Goal: Information Seeking & Learning: Learn about a topic

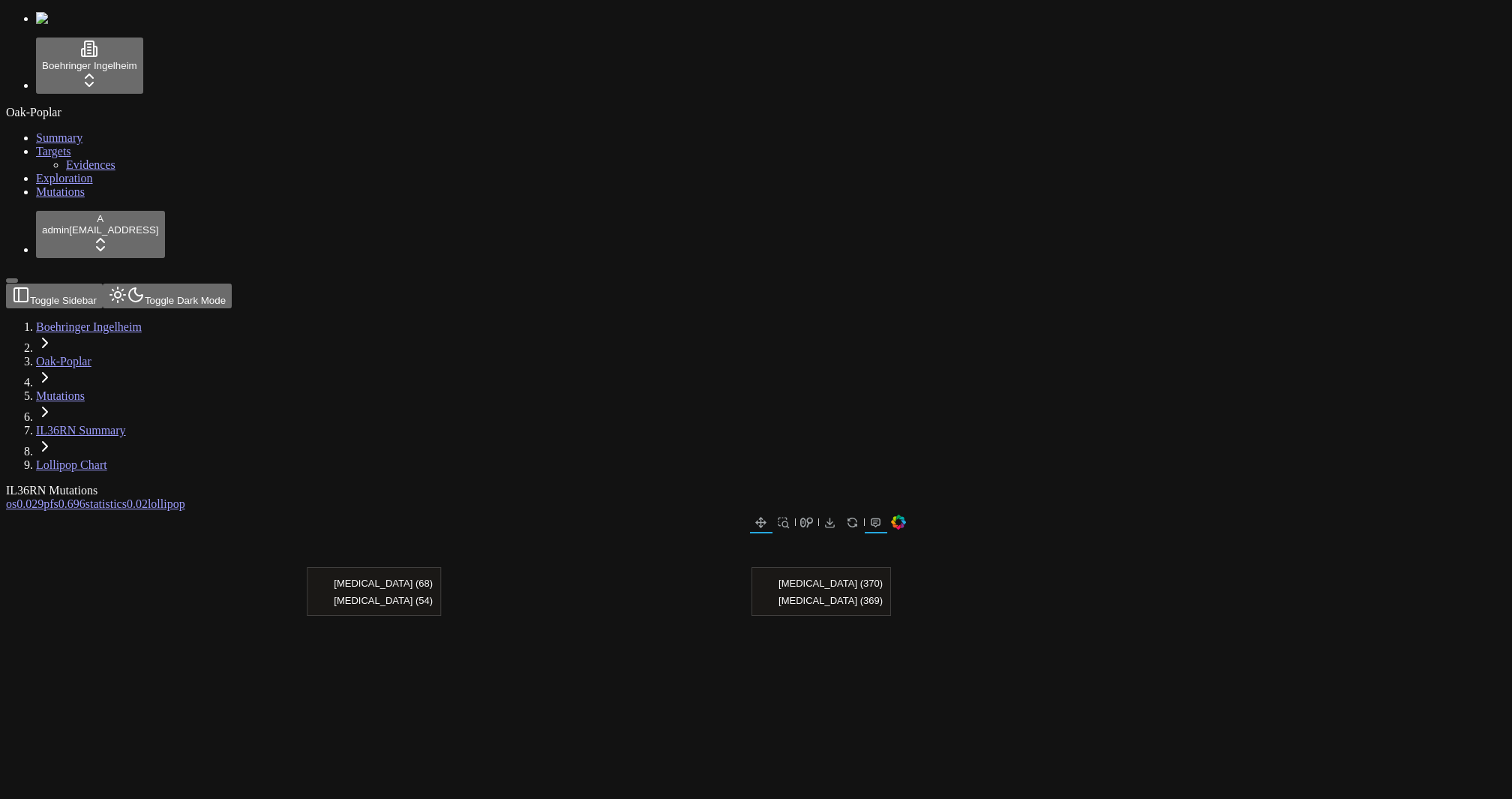
click at [41, 198] on span "Mutations" at bounding box center [60, 192] width 49 height 13
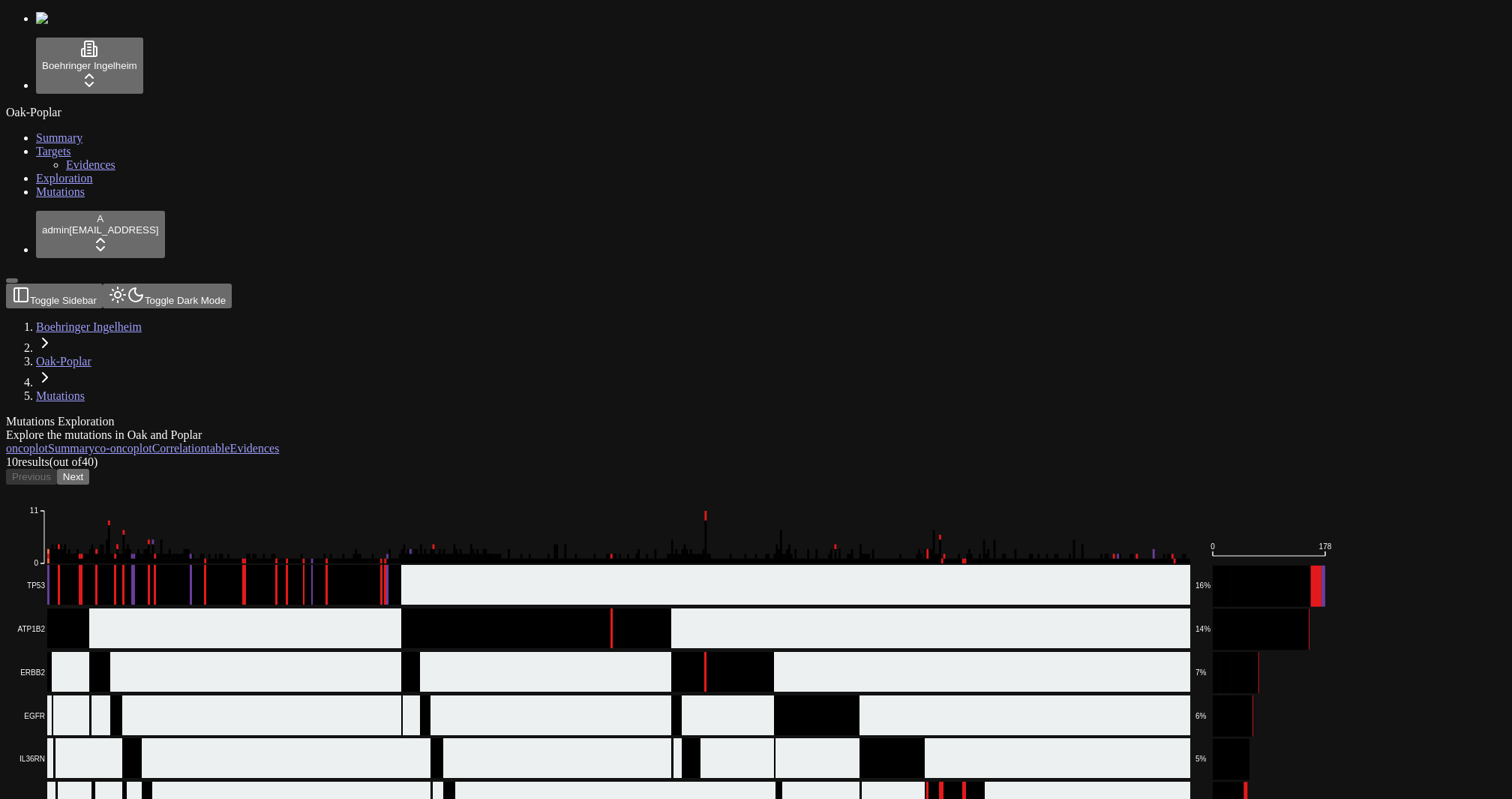
click at [89, 469] on button "Next" at bounding box center [73, 477] width 32 height 16
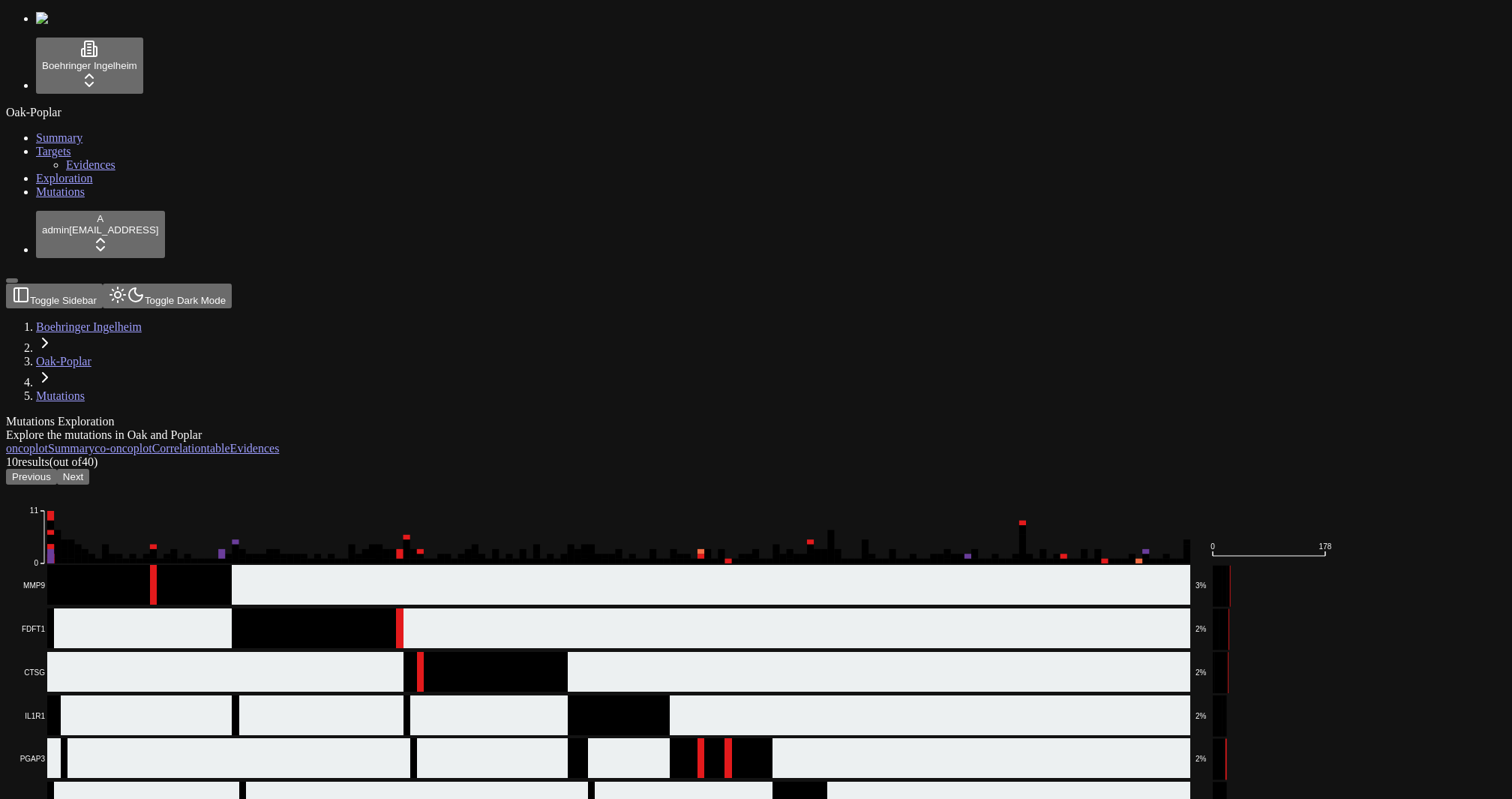
click at [57, 469] on button "Previous" at bounding box center [32, 477] width 51 height 16
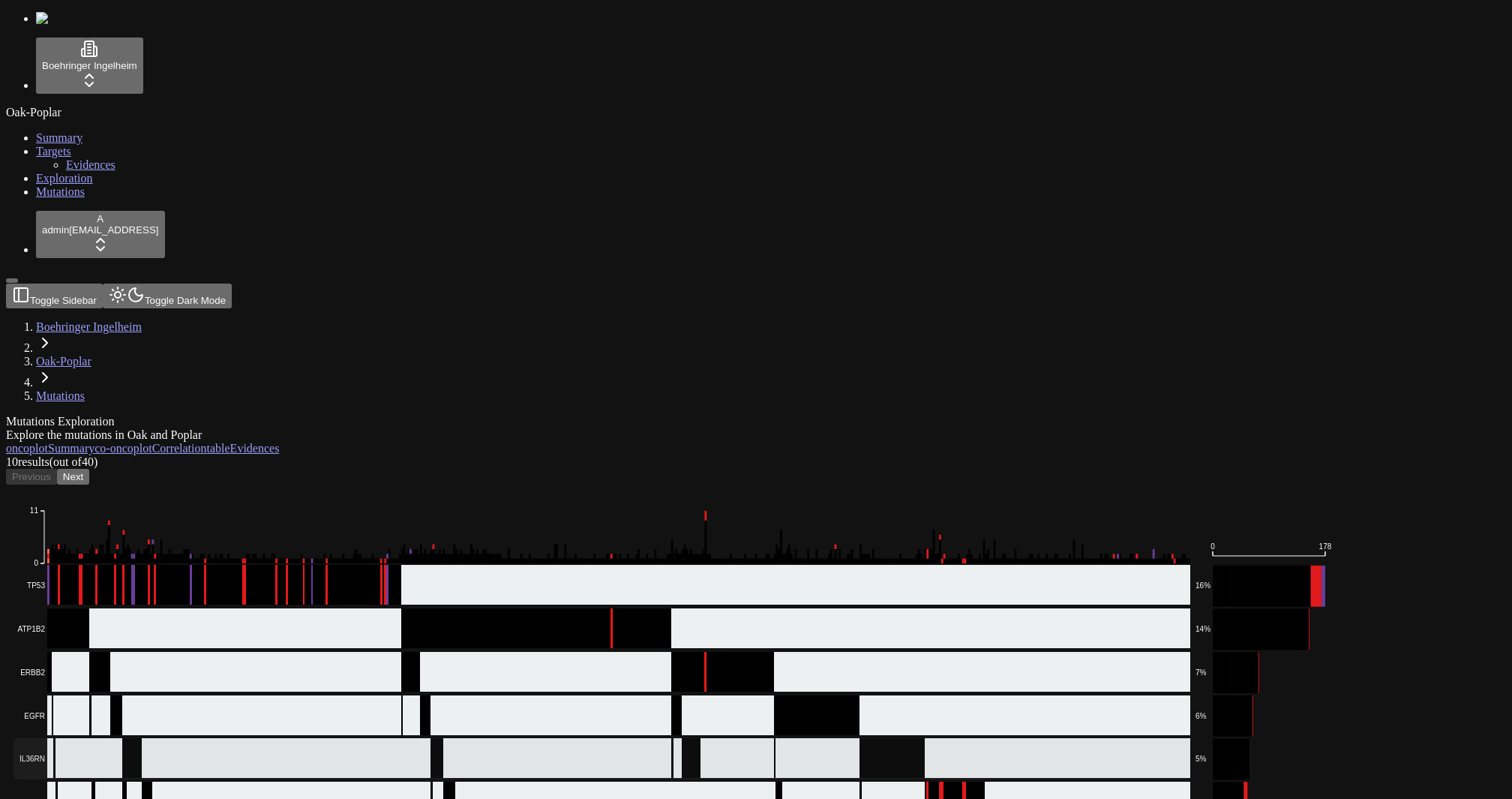
click at [217, 738] on rect at bounding box center [602, 759] width 1177 height 42
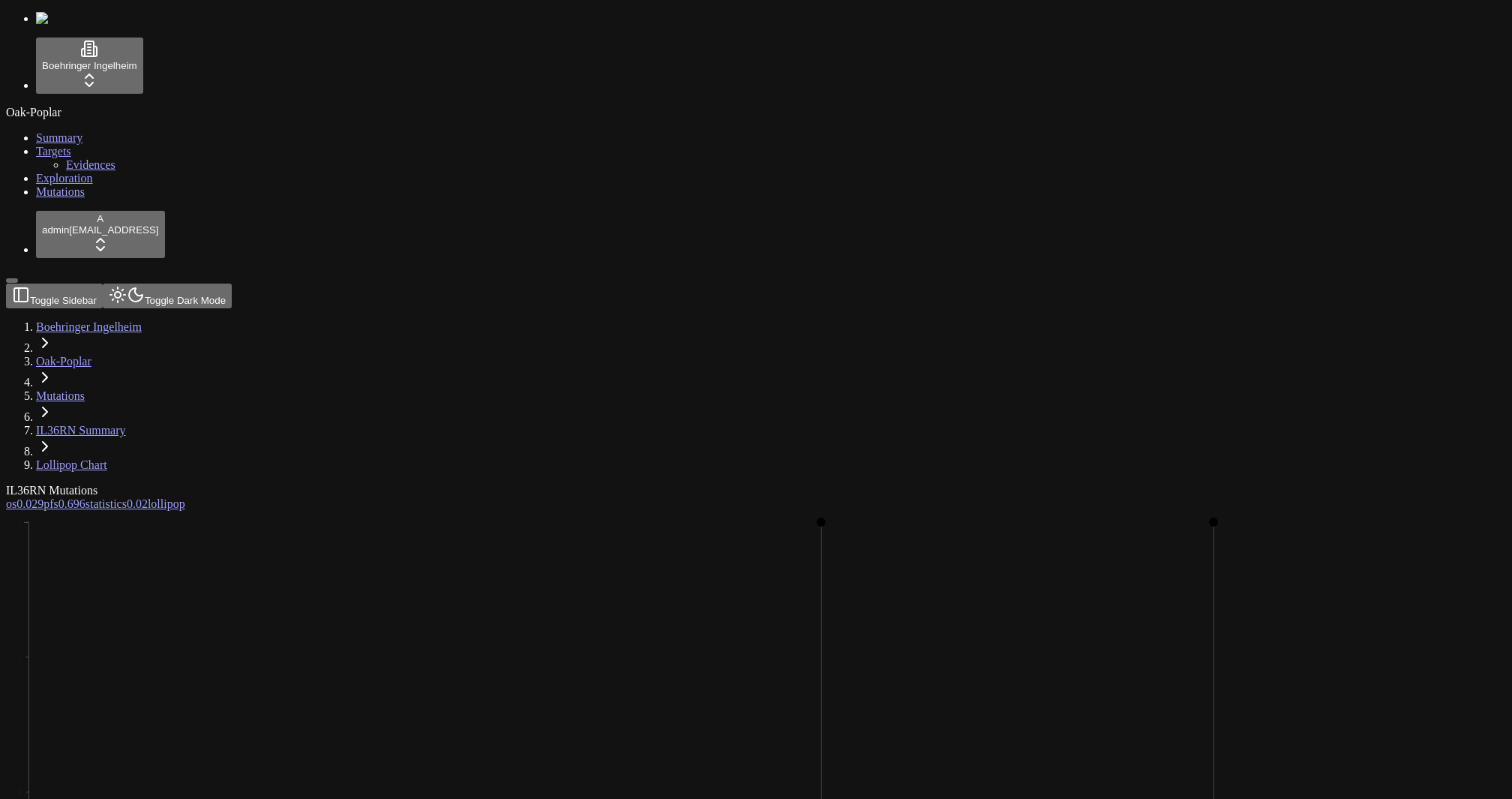
drag, startPoint x: 790, startPoint y: 731, endPoint x: 907, endPoint y: 732, distance: 117.0
click at [43, 476] on span "0.029" at bounding box center [30, 483] width 27 height 13
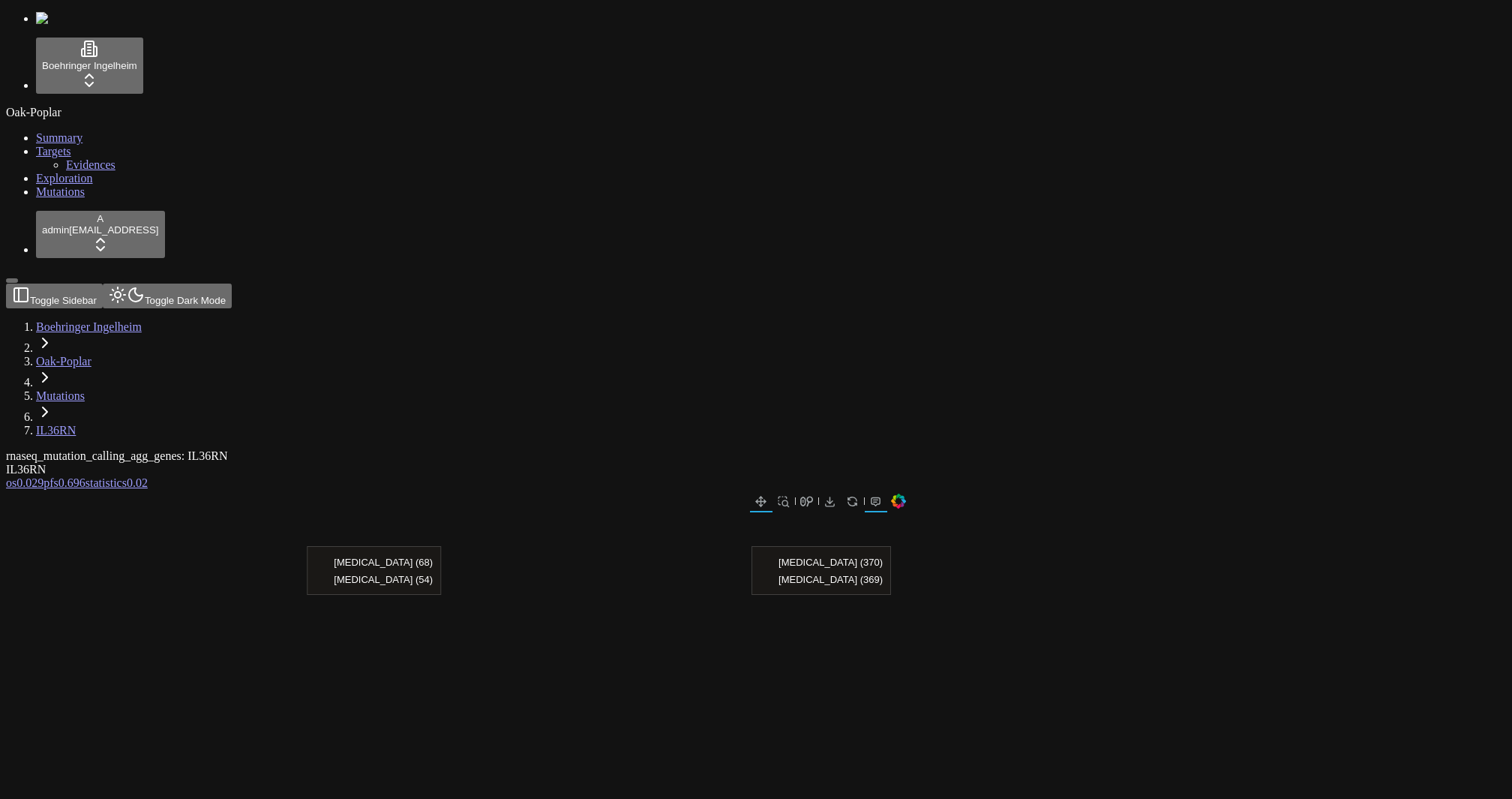
click at [36, 198] on span "Mutations" at bounding box center [60, 192] width 49 height 13
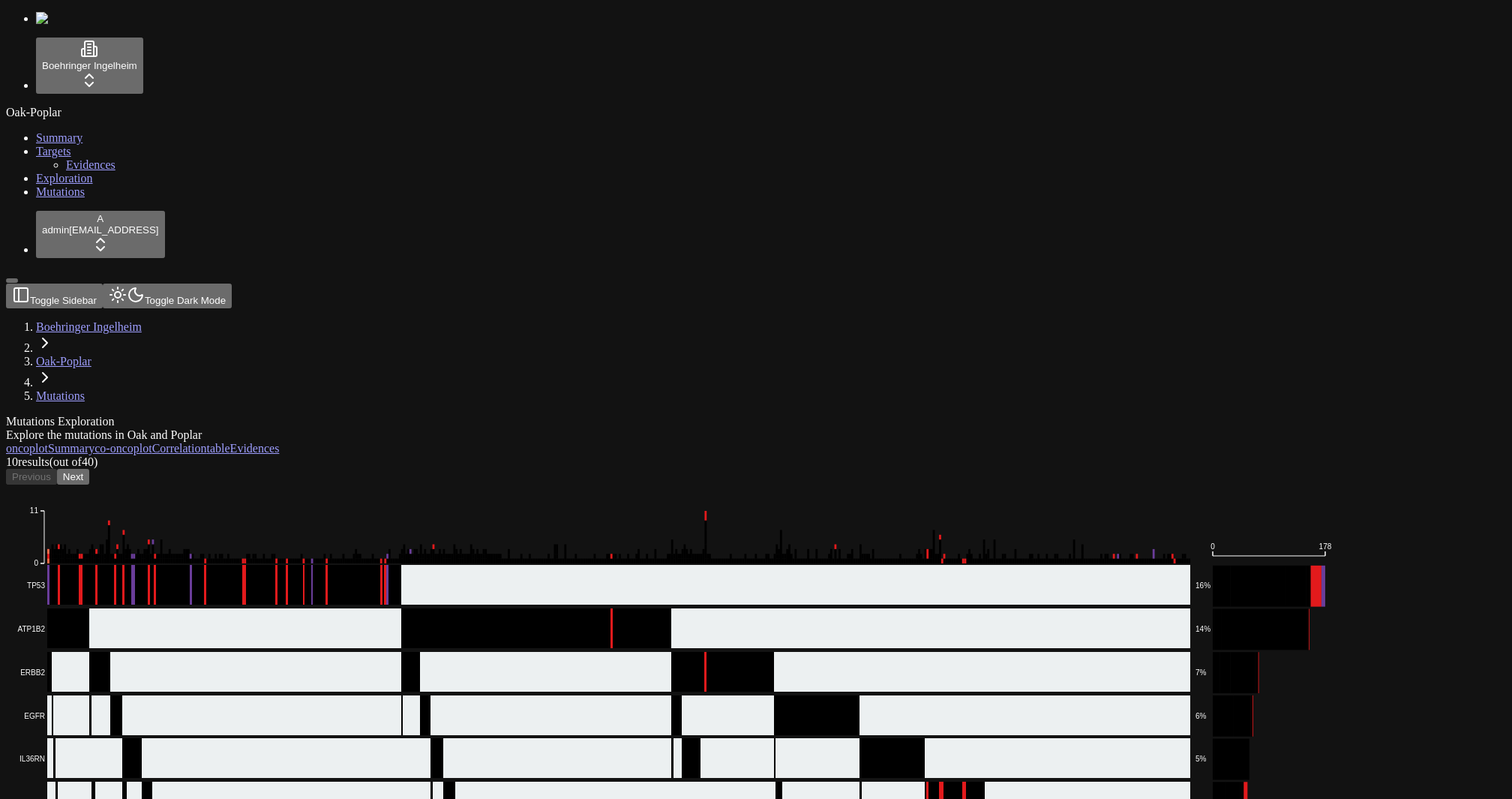
click at [36, 198] on span "Mutations" at bounding box center [60, 192] width 49 height 13
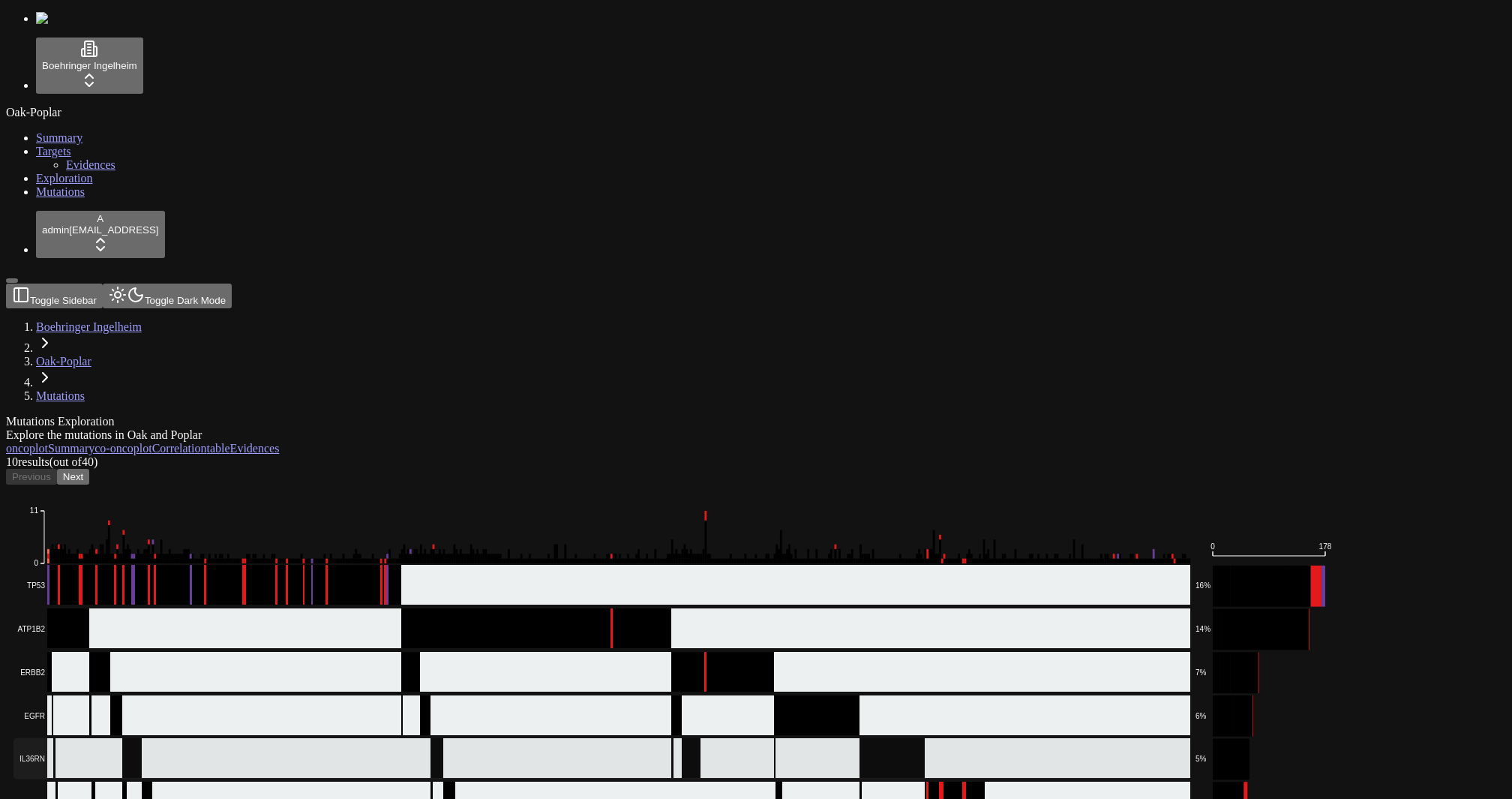
click at [971, 738] on rect at bounding box center [602, 759] width 1177 height 42
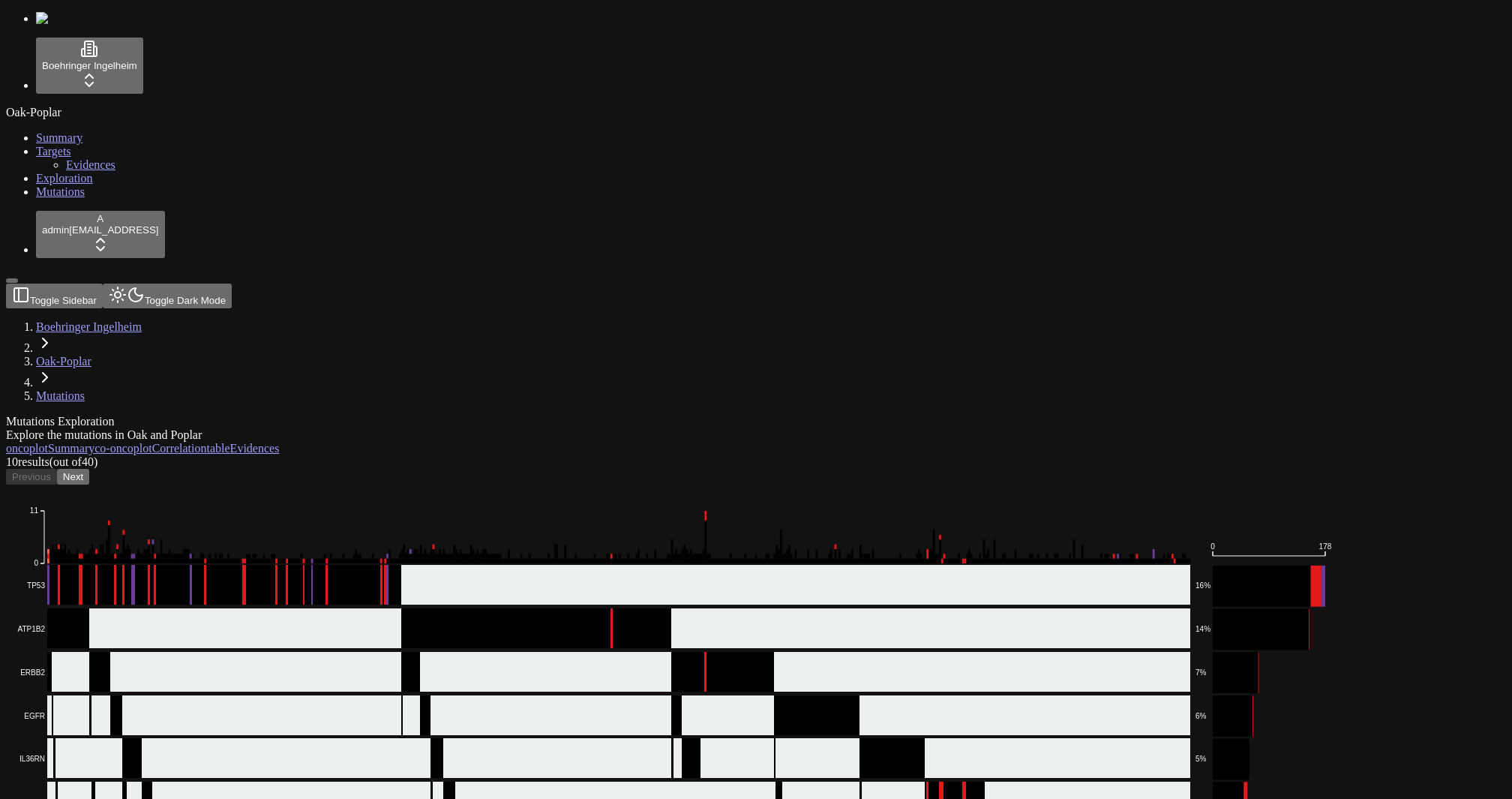
click at [89, 469] on button "Next" at bounding box center [73, 477] width 32 height 16
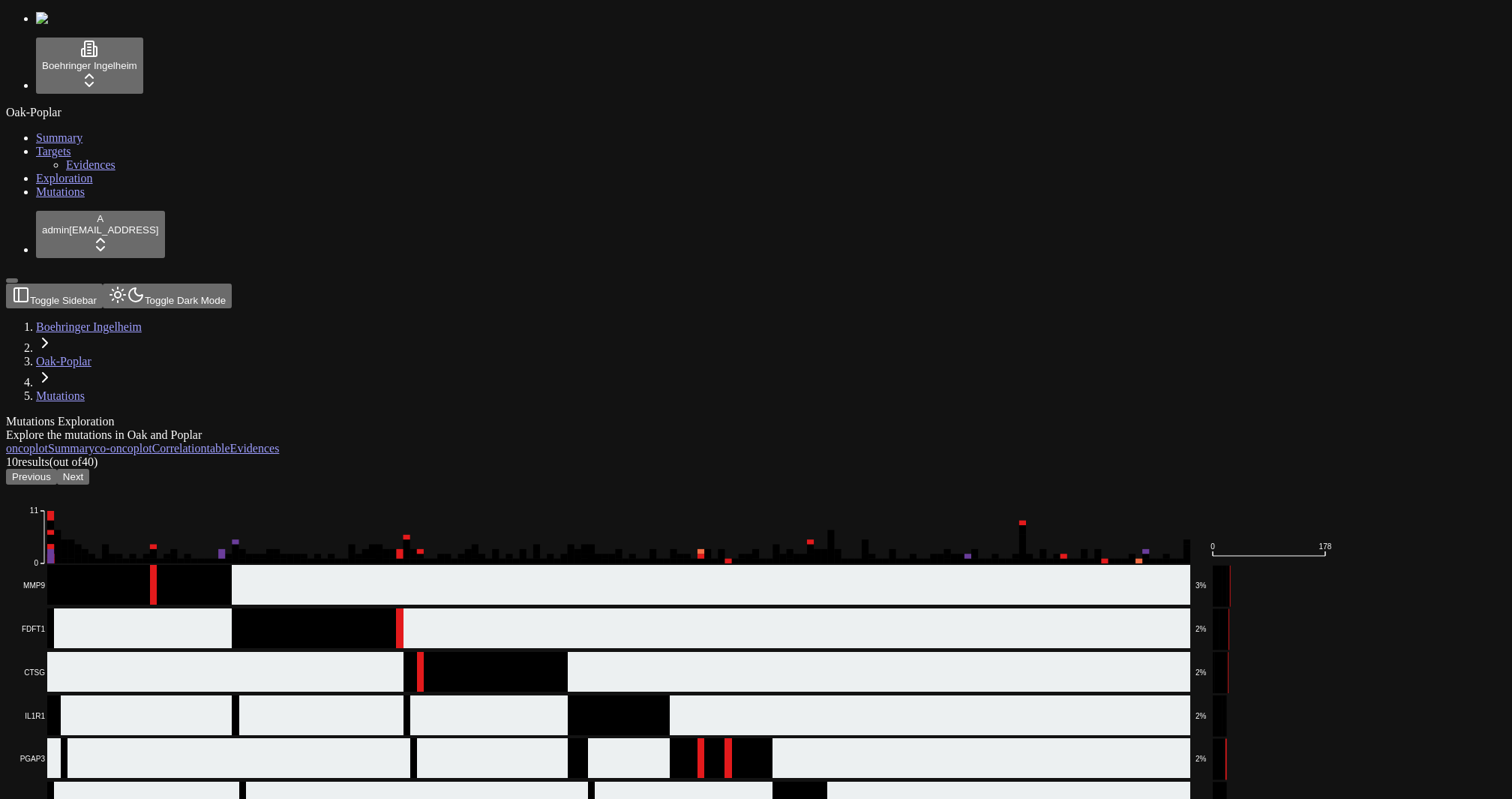
click at [57, 469] on button "Previous" at bounding box center [32, 477] width 51 height 16
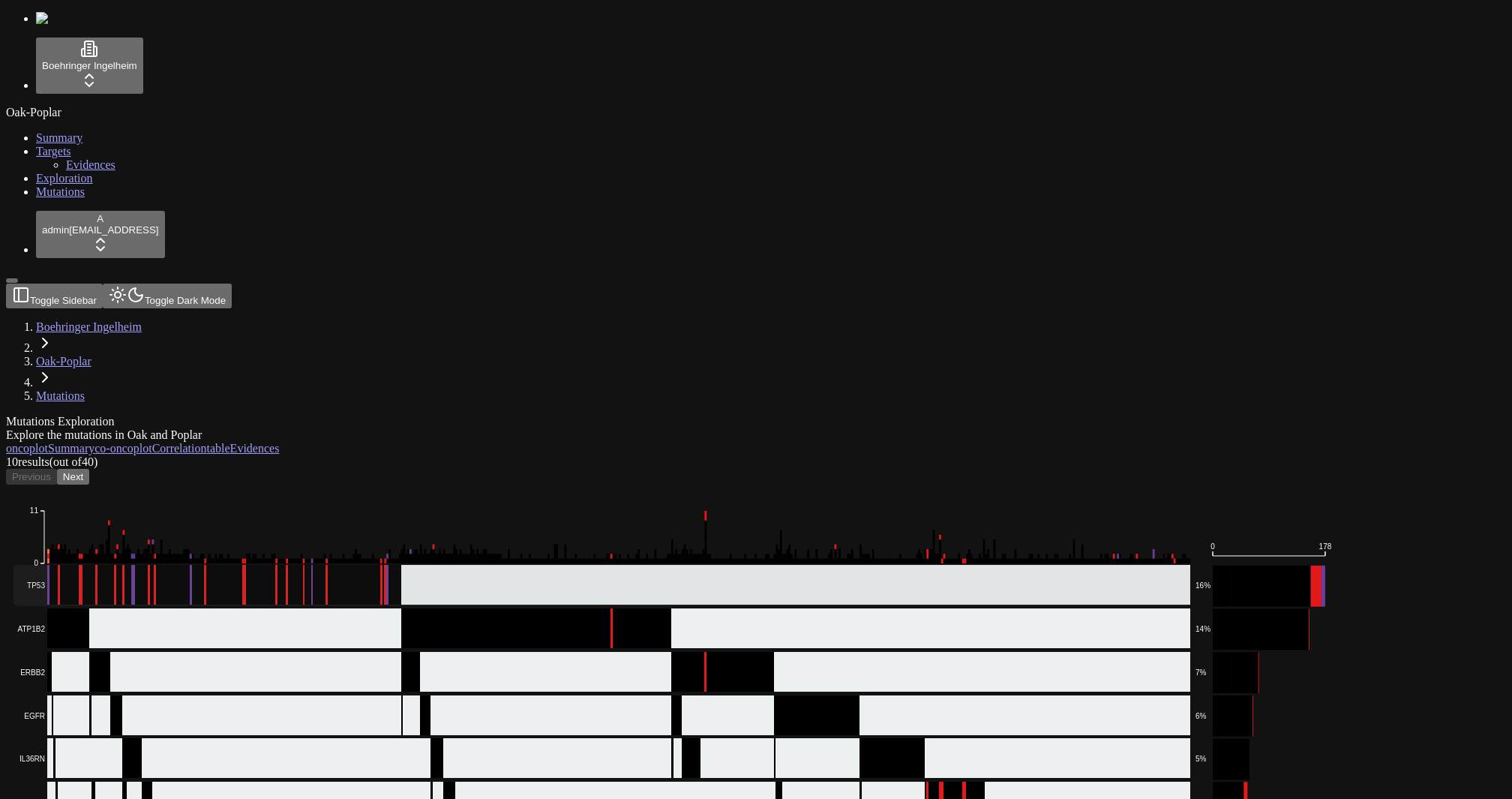
click at [282, 565] on rect at bounding box center [602, 586] width 1177 height 42
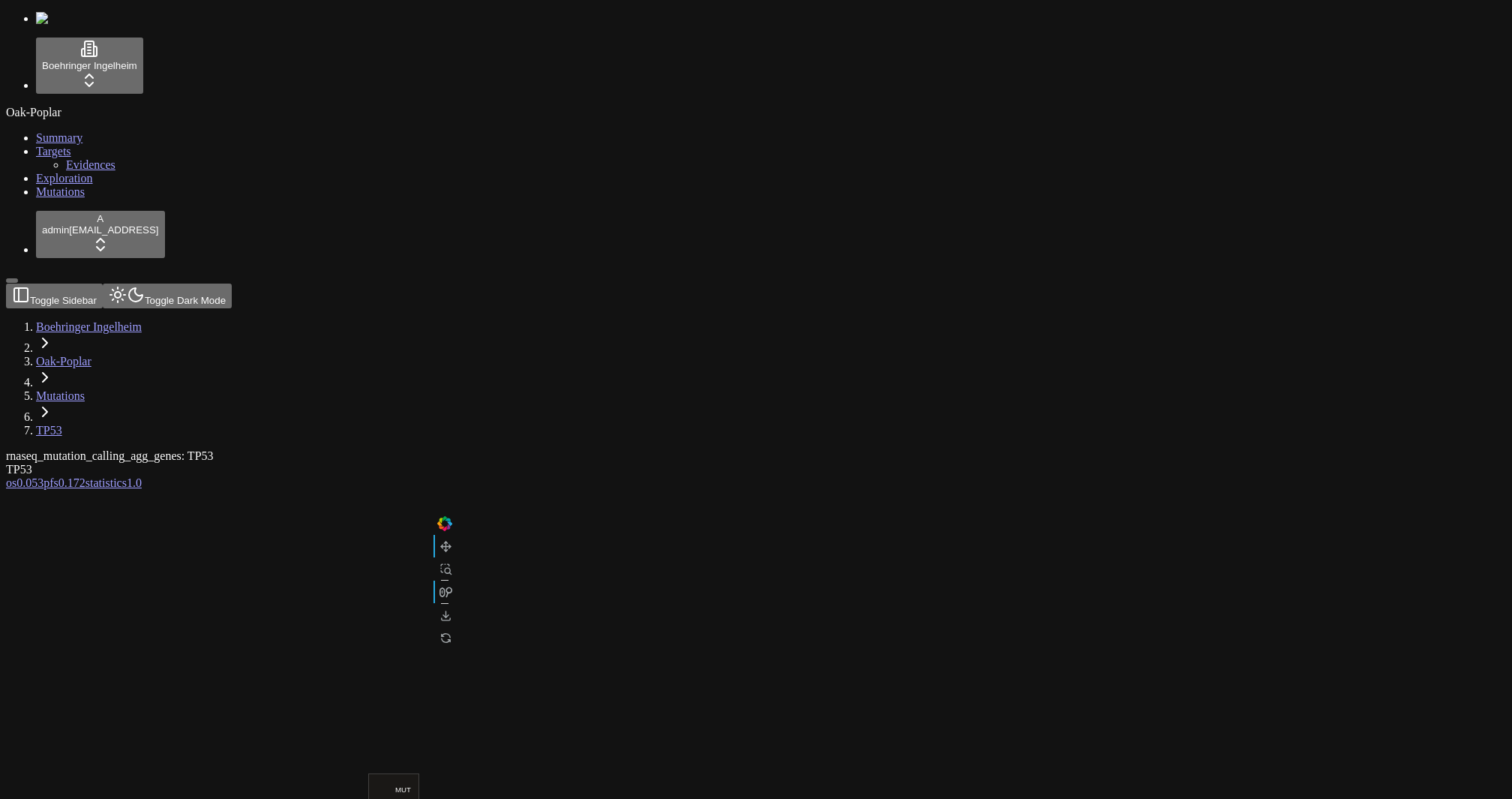
click at [75, 185] on link "Exploration" at bounding box center [64, 178] width 57 height 13
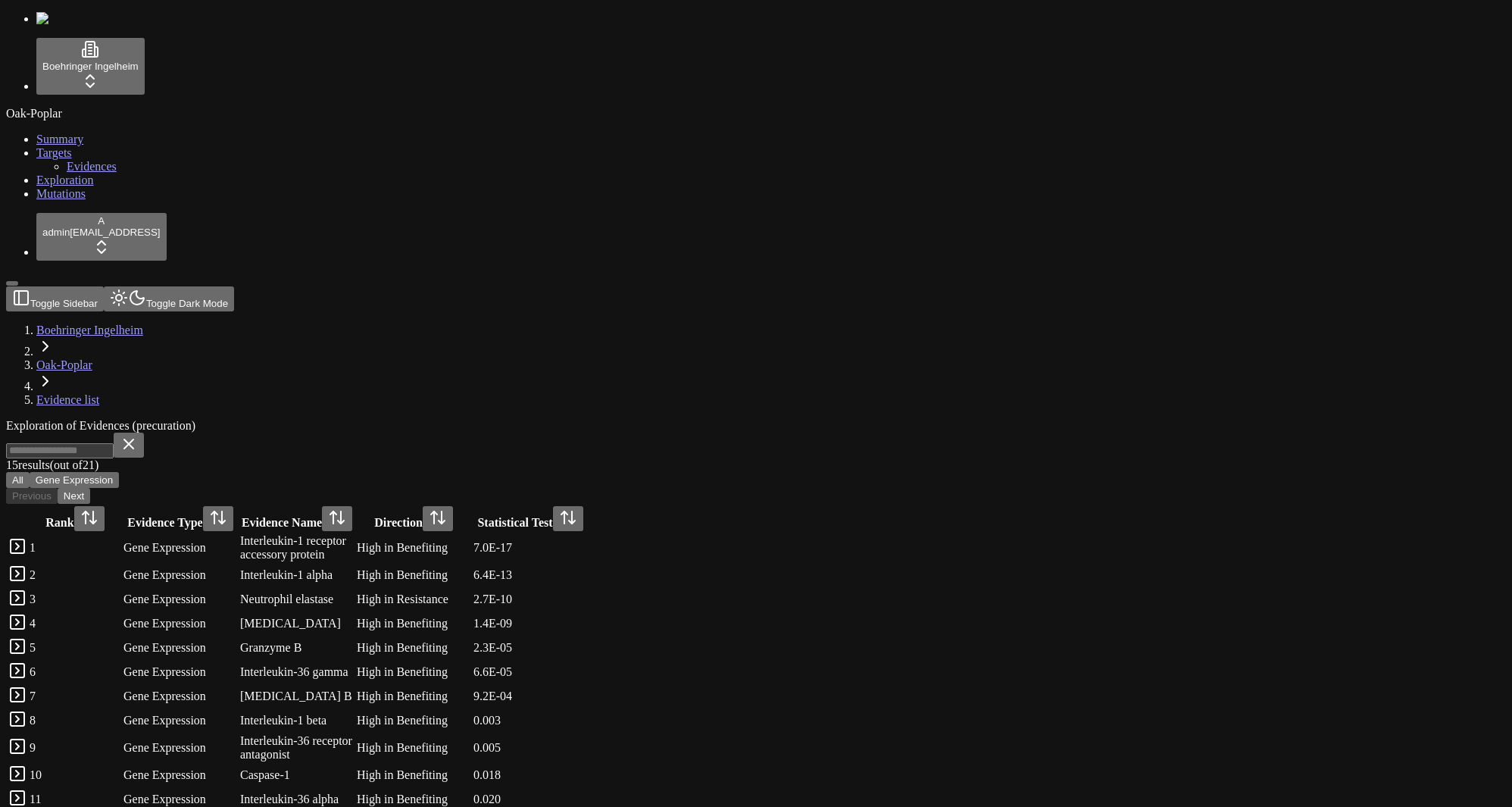
click at [587, 506] on div "Statistical Test" at bounding box center [530, 518] width 114 height 25
click at [52, 200] on span "Mutations" at bounding box center [61, 194] width 49 height 13
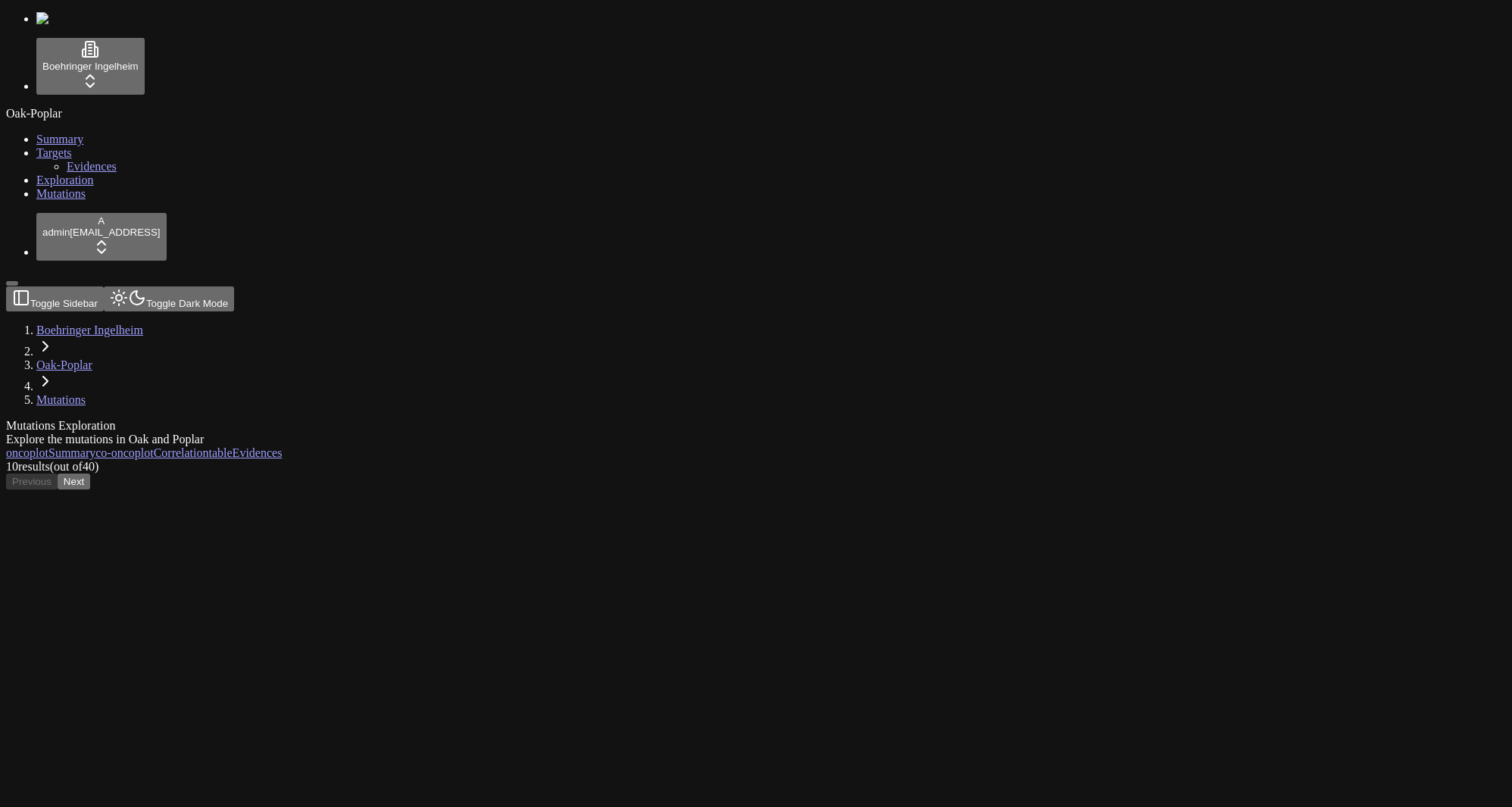
click at [52, 200] on span "Mutations" at bounding box center [61, 194] width 49 height 13
